Goal: Transaction & Acquisition: Purchase product/service

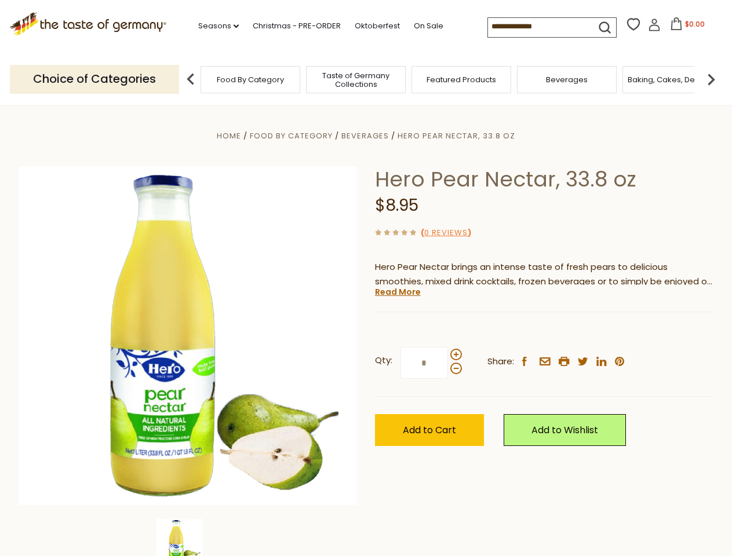
click at [366, 278] on div "Home Food By Category [GEOGRAPHIC_DATA] Hero Pear Nectar, 33.8 oz Hero Pear Nec…" at bounding box center [366, 352] width 713 height 446
click at [214, 26] on link "Seasons dropdown_arrow" at bounding box center [218, 26] width 41 height 13
click at [685, 27] on span "$0.00" at bounding box center [695, 24] width 20 height 10
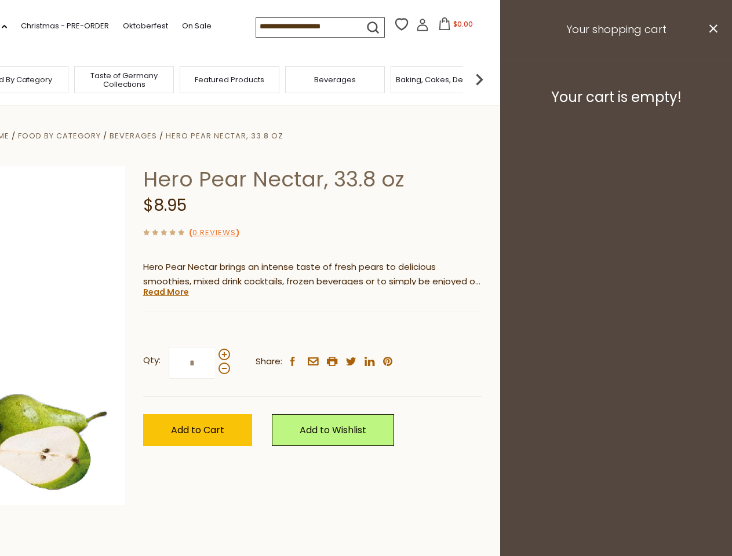
click at [98, 79] on div "All Seasons Recipes Game Day [DATE] [DATE] [DATE][PERSON_NAME] [DATE] Springfes…" at bounding box center [32, 272] width 132 height 491
click at [491, 79] on img at bounding box center [479, 79] width 23 height 23
click at [366, 331] on div "Qty: * Share: facebook email printer twitter linkedin pinterest" at bounding box center [312, 363] width 339 height 67
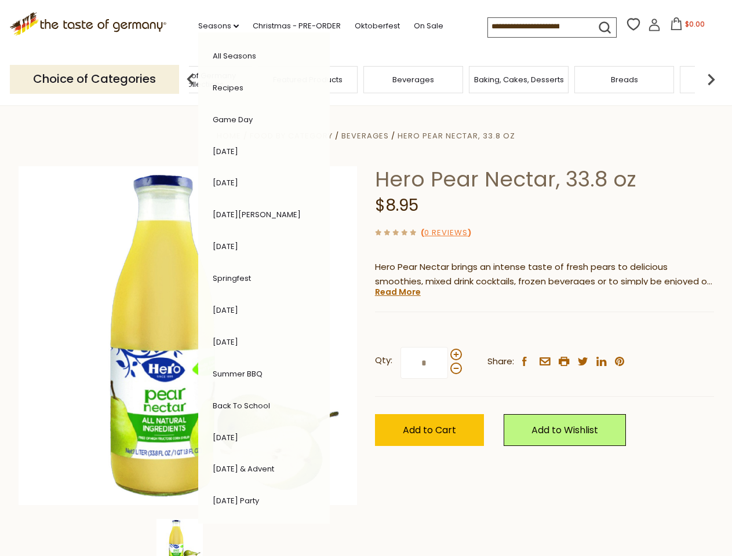
click at [188, 538] on img at bounding box center [179, 542] width 46 height 46
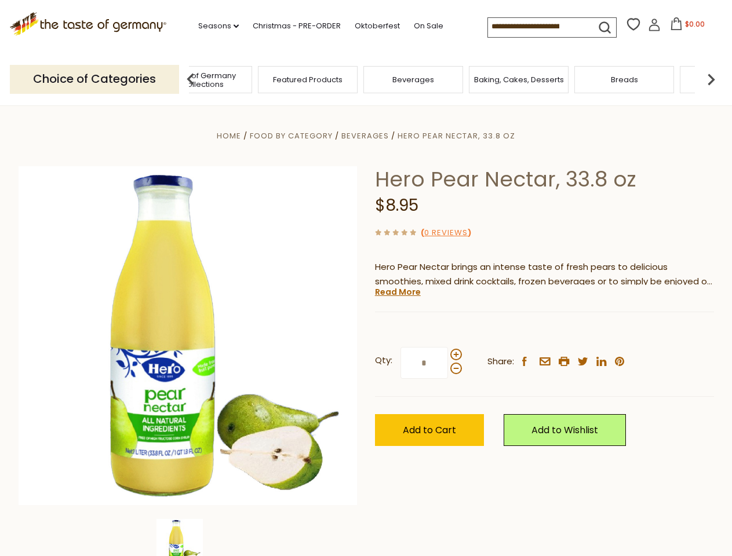
click at [188, 538] on img at bounding box center [179, 542] width 46 height 46
click at [397, 292] on link "Read More" at bounding box center [398, 292] width 46 height 12
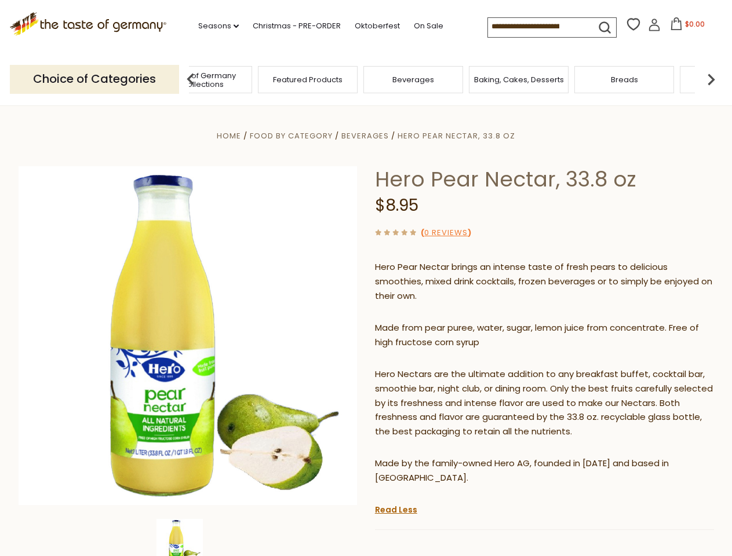
click at [456, 367] on p "Hero Nectars are the ultimate addition to any breakfast buffet, cocktail bar, s…" at bounding box center [544, 403] width 339 height 72
